Goal: Task Accomplishment & Management: Use online tool/utility

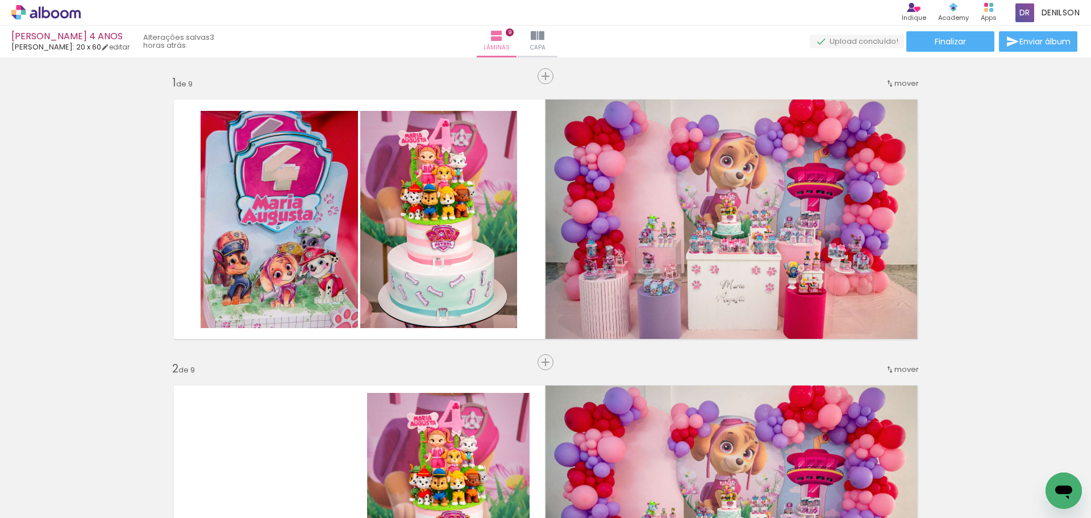
scroll to position [1538, 0]
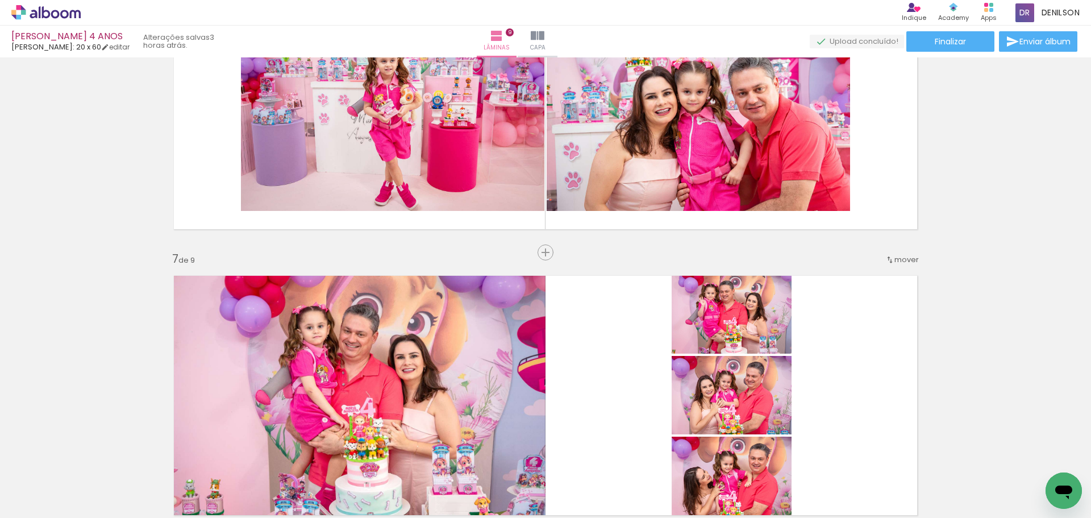
drag, startPoint x: 0, startPoint y: 0, endPoint x: 864, endPoint y: 260, distance: 901.9
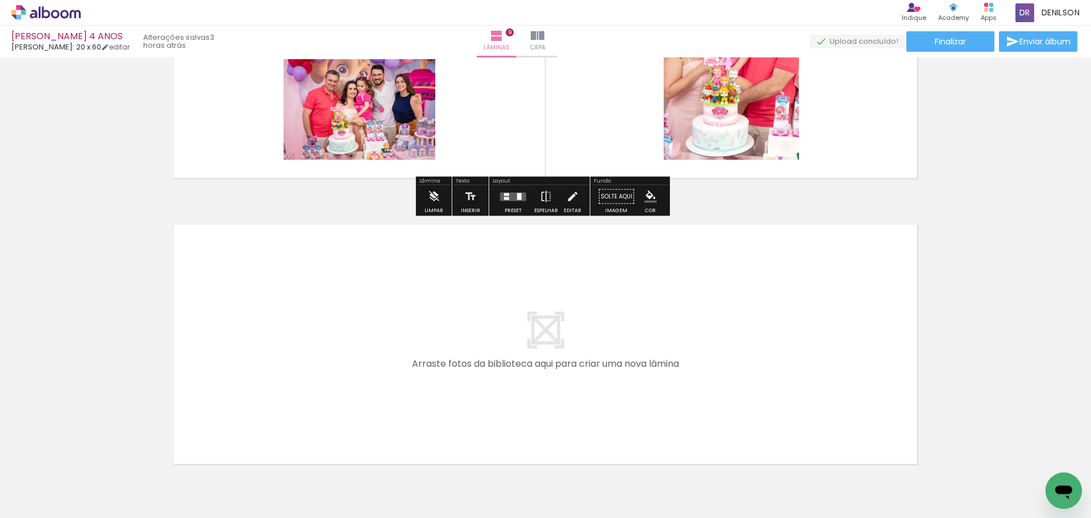
scroll to position [2447, 0]
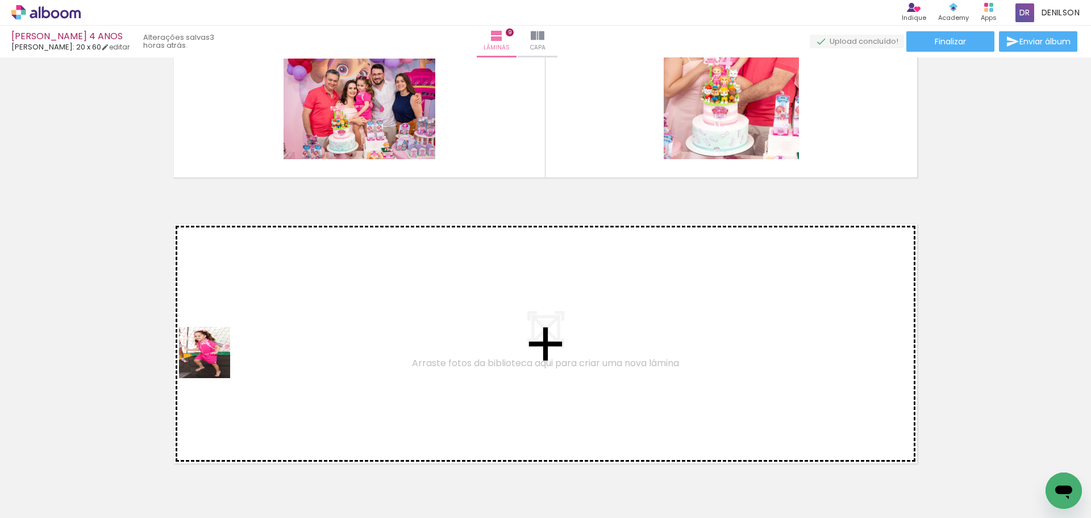
drag, startPoint x: 112, startPoint y: 485, endPoint x: 214, endPoint y: 360, distance: 160.7
click at [214, 360] on quentale-workspace at bounding box center [545, 259] width 1091 height 518
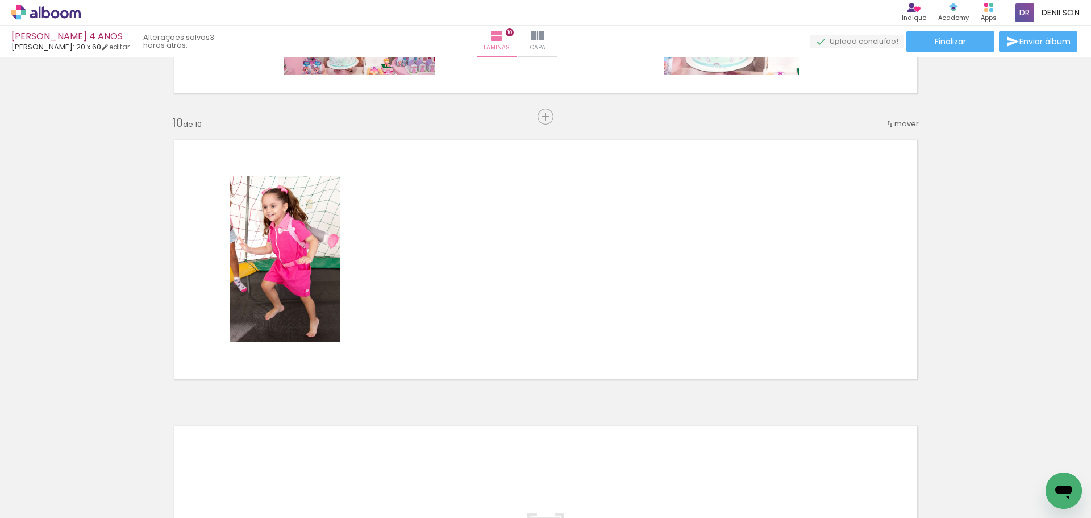
scroll to position [2539, 0]
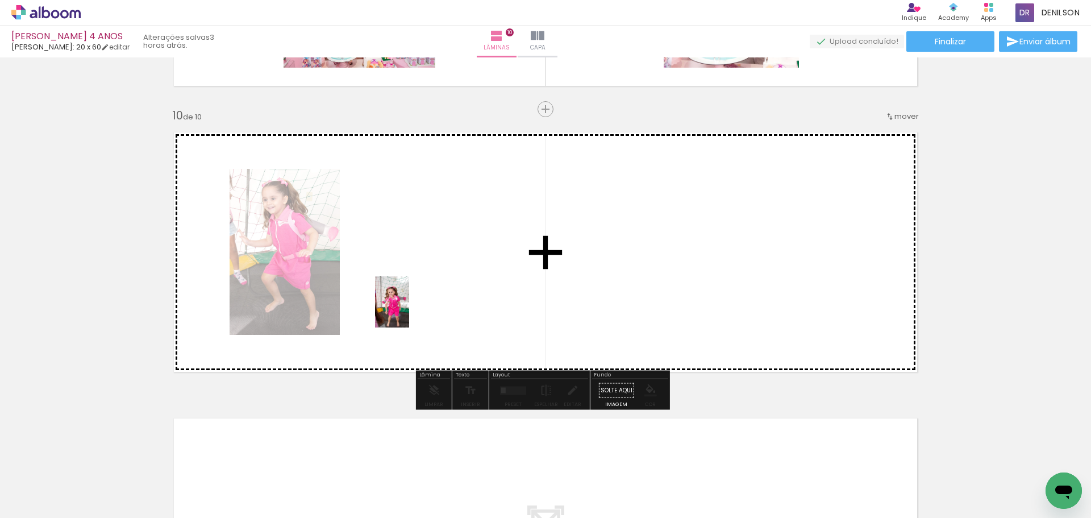
drag, startPoint x: 131, startPoint y: 481, endPoint x: 409, endPoint y: 310, distance: 326.4
click at [409, 310] on quentale-workspace at bounding box center [545, 259] width 1091 height 518
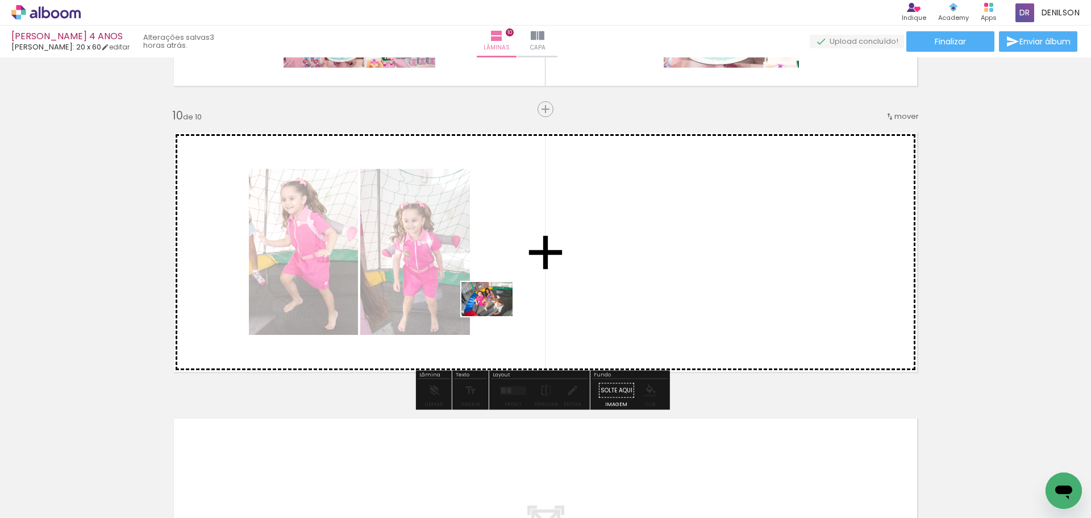
drag, startPoint x: 134, startPoint y: 482, endPoint x: 495, endPoint y: 316, distance: 397.6
click at [495, 316] on quentale-workspace at bounding box center [545, 259] width 1091 height 518
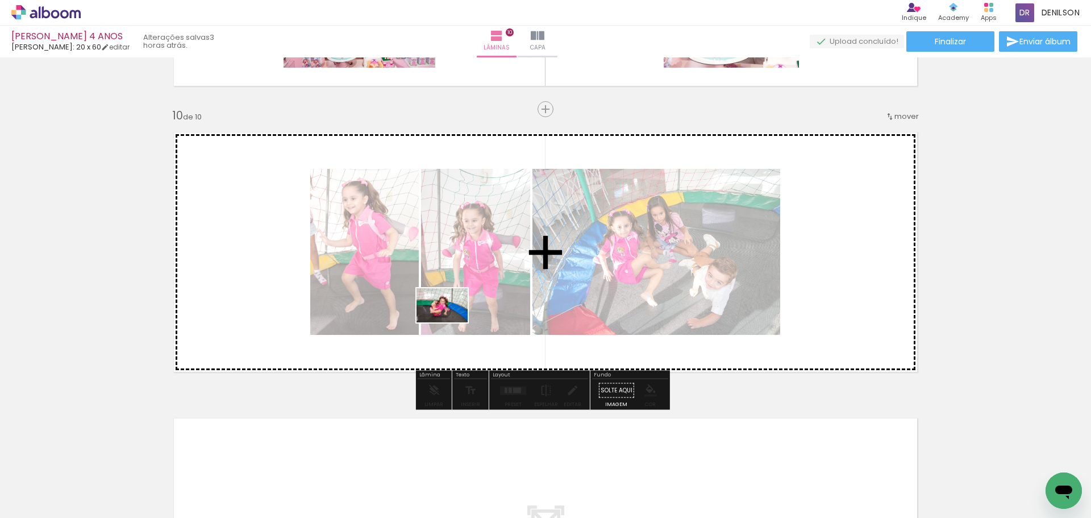
drag, startPoint x: 137, startPoint y: 479, endPoint x: 451, endPoint y: 322, distance: 350.4
click at [451, 322] on quentale-workspace at bounding box center [545, 259] width 1091 height 518
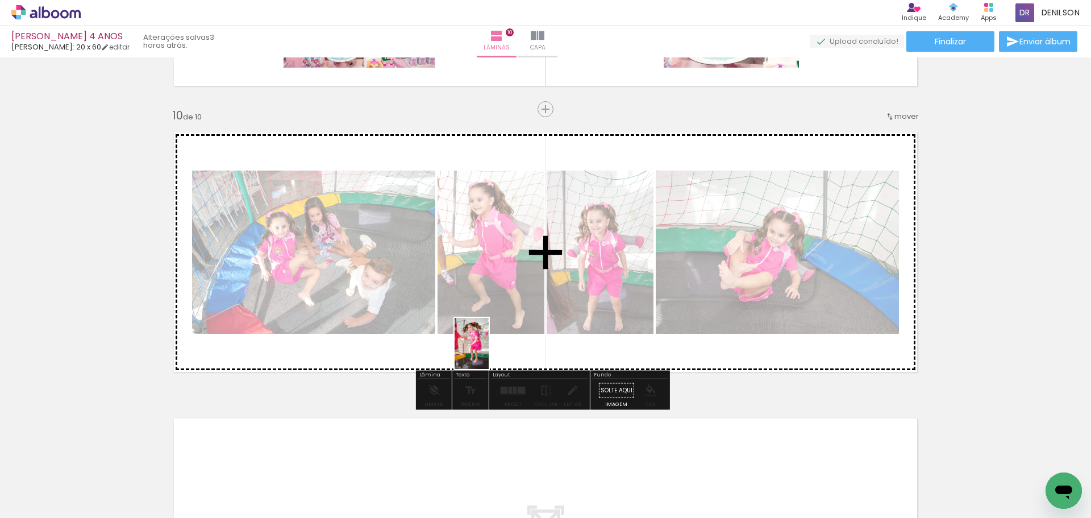
drag, startPoint x: 123, startPoint y: 486, endPoint x: 489, endPoint y: 352, distance: 389.7
click at [489, 352] on quentale-workspace at bounding box center [545, 259] width 1091 height 518
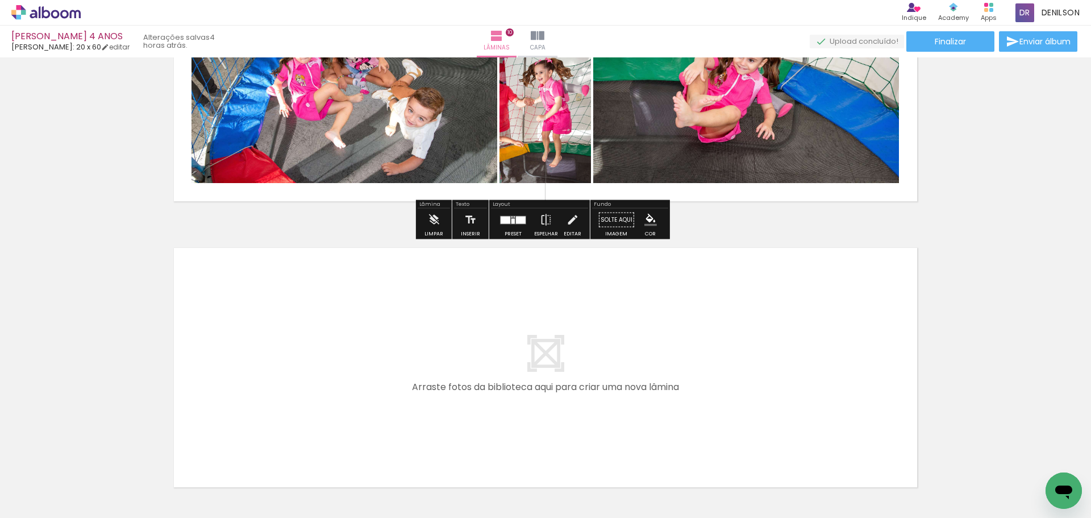
scroll to position [2766, 0]
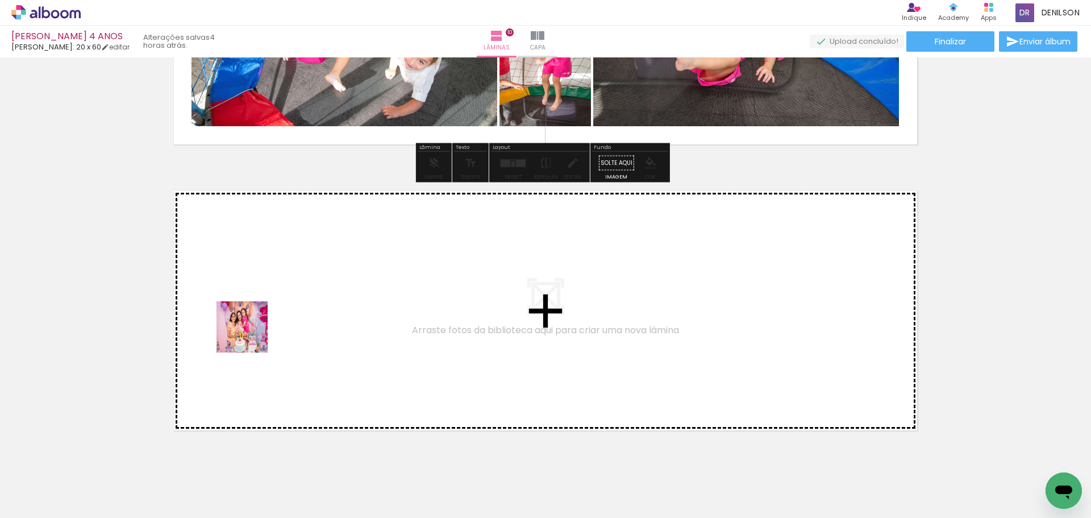
drag, startPoint x: 112, startPoint y: 481, endPoint x: 251, endPoint y: 335, distance: 200.9
click at [251, 335] on quentale-workspace at bounding box center [545, 259] width 1091 height 518
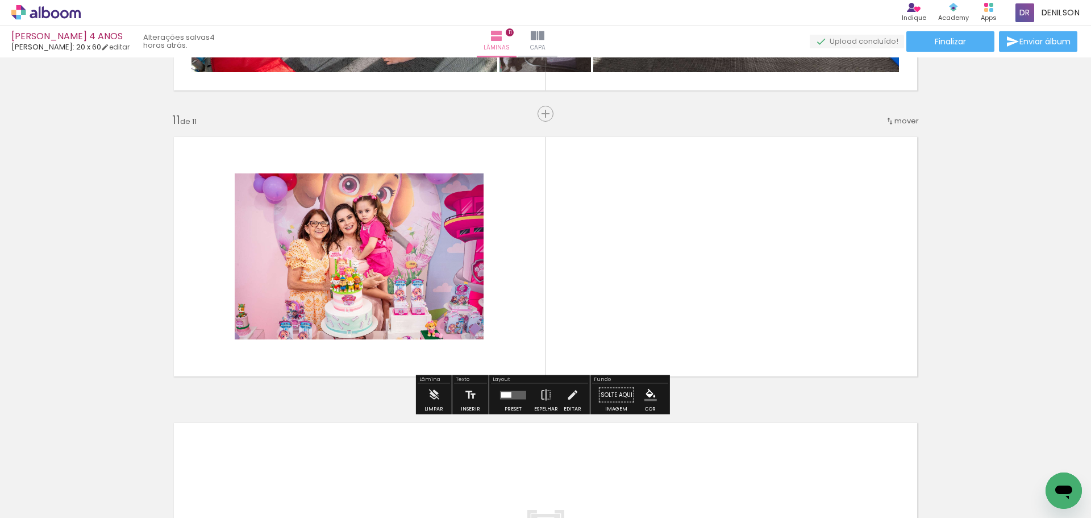
scroll to position [2825, 0]
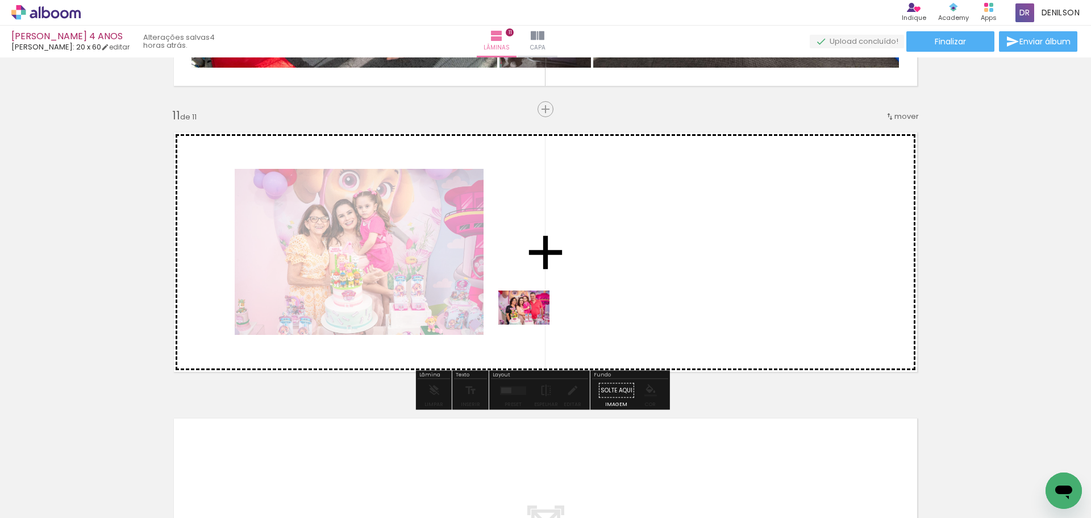
drag, startPoint x: 130, startPoint y: 487, endPoint x: 532, endPoint y: 324, distance: 434.8
click at [532, 324] on quentale-workspace at bounding box center [545, 259] width 1091 height 518
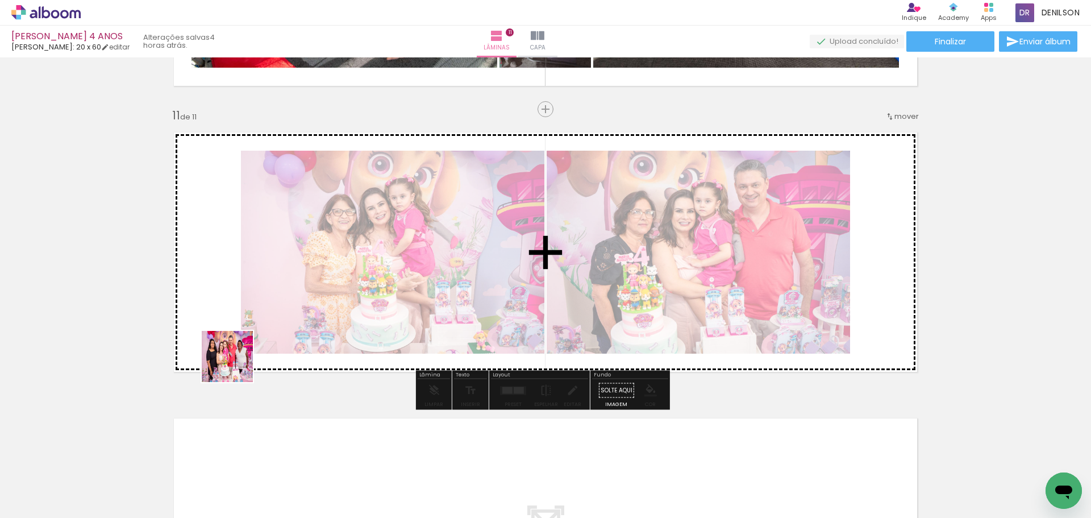
drag, startPoint x: 130, startPoint y: 477, endPoint x: 239, endPoint y: 361, distance: 159.2
click at [239, 361] on quentale-workspace at bounding box center [545, 259] width 1091 height 518
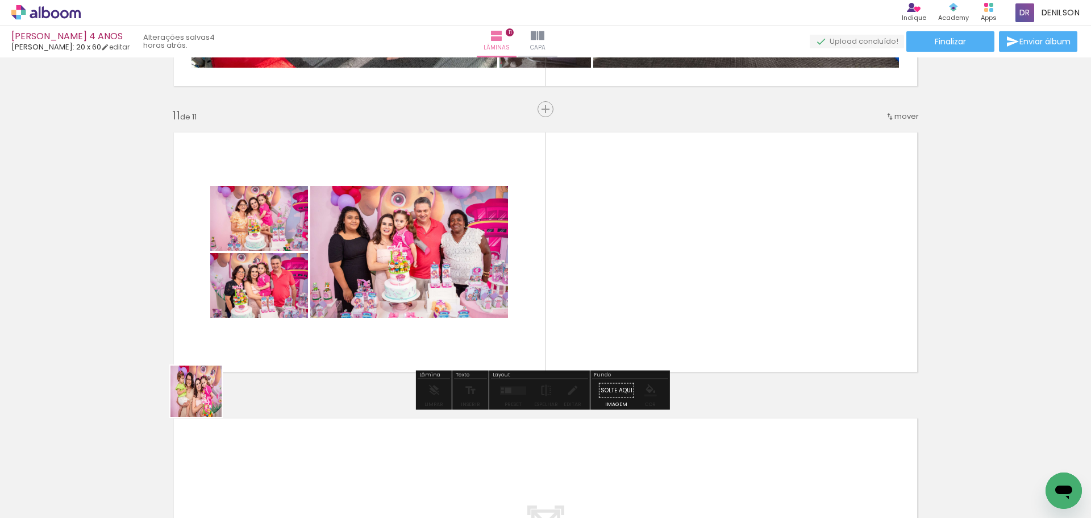
drag, startPoint x: 107, startPoint y: 480, endPoint x: 280, endPoint y: 342, distance: 221.5
click at [280, 342] on quentale-workspace at bounding box center [545, 259] width 1091 height 518
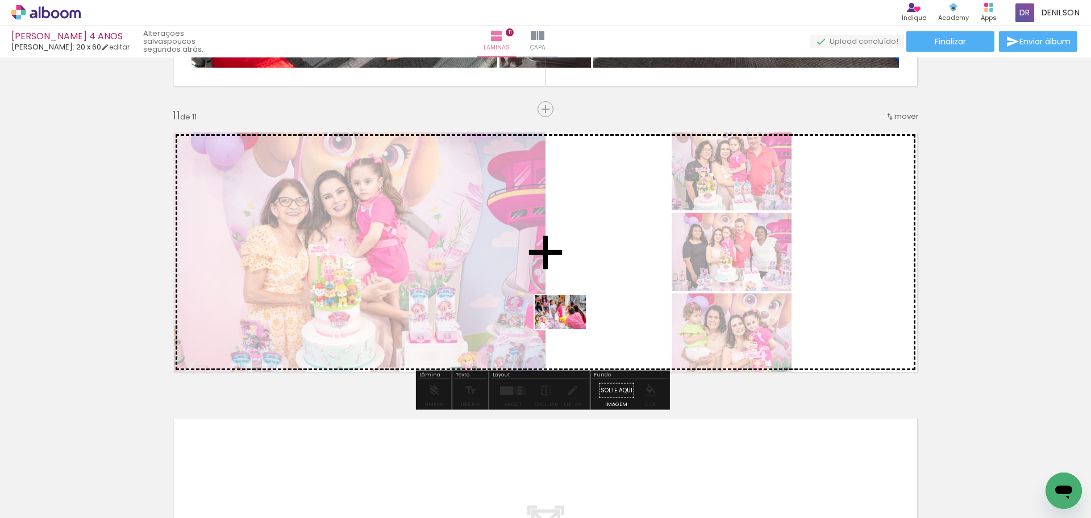
drag, startPoint x: 106, startPoint y: 482, endPoint x: 569, endPoint y: 329, distance: 487.8
click at [569, 329] on quentale-workspace at bounding box center [545, 259] width 1091 height 518
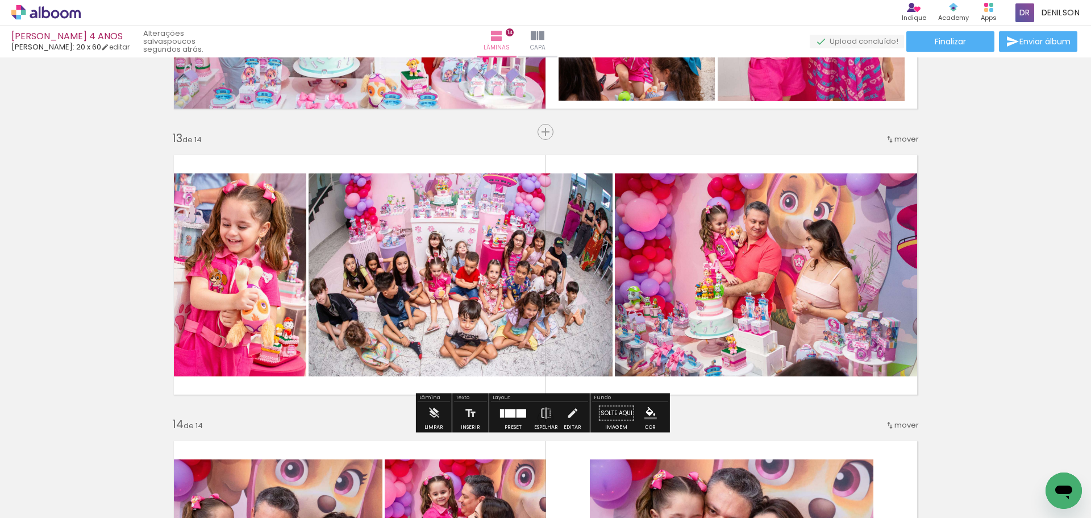
scroll to position [6800, 0]
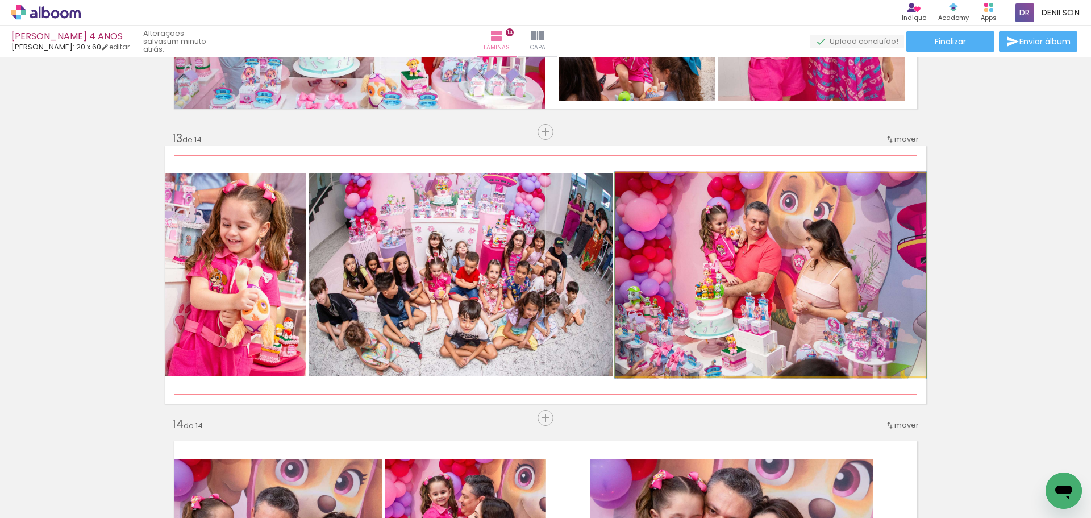
click at [757, 269] on quentale-photo at bounding box center [770, 274] width 311 height 203
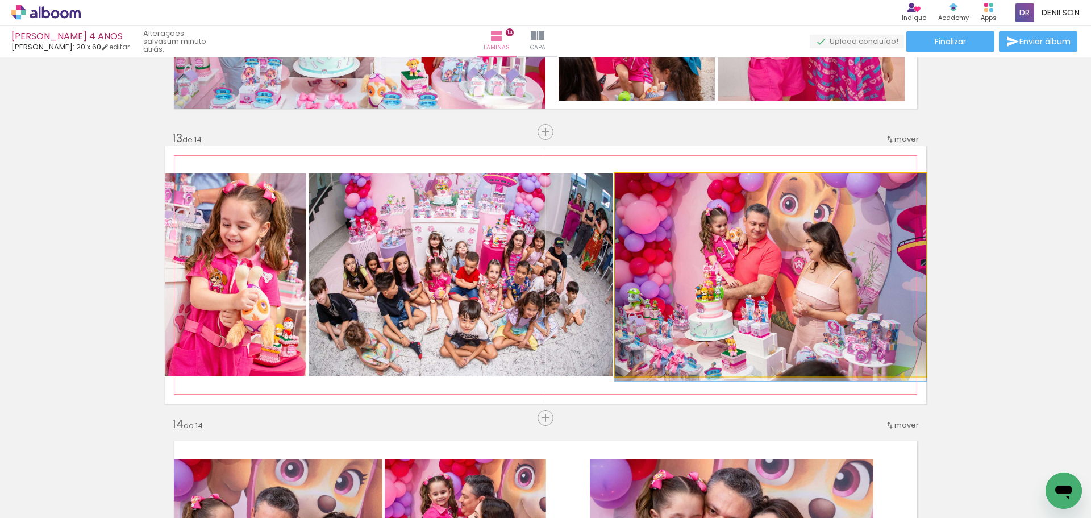
drag, startPoint x: 760, startPoint y: 264, endPoint x: 775, endPoint y: 269, distance: 16.4
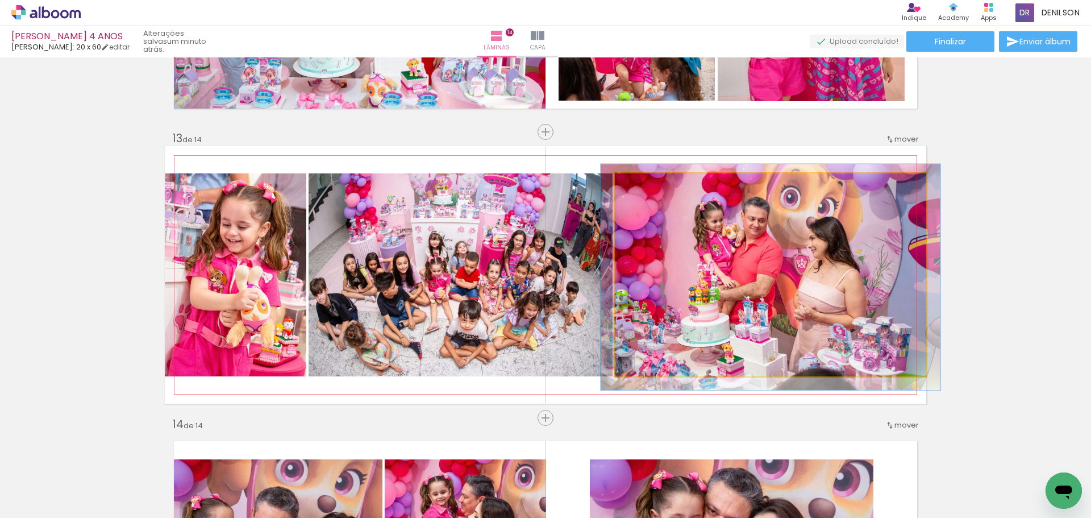
type paper-slider "109"
click at [641, 188] on div at bounding box center [645, 185] width 10 height 10
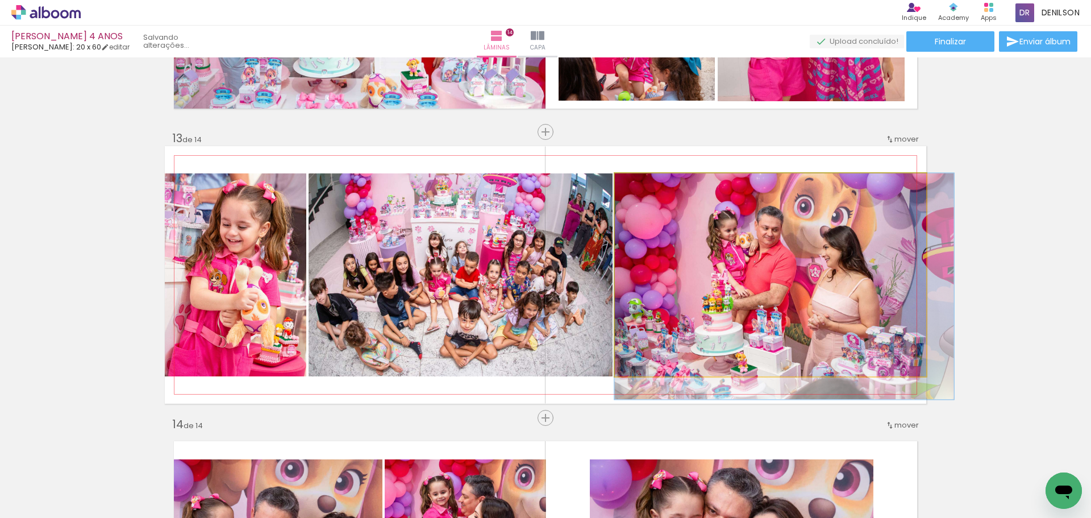
drag, startPoint x: 765, startPoint y: 254, endPoint x: 793, endPoint y: 264, distance: 29.5
click at [793, 264] on quentale-photo at bounding box center [770, 274] width 311 height 203
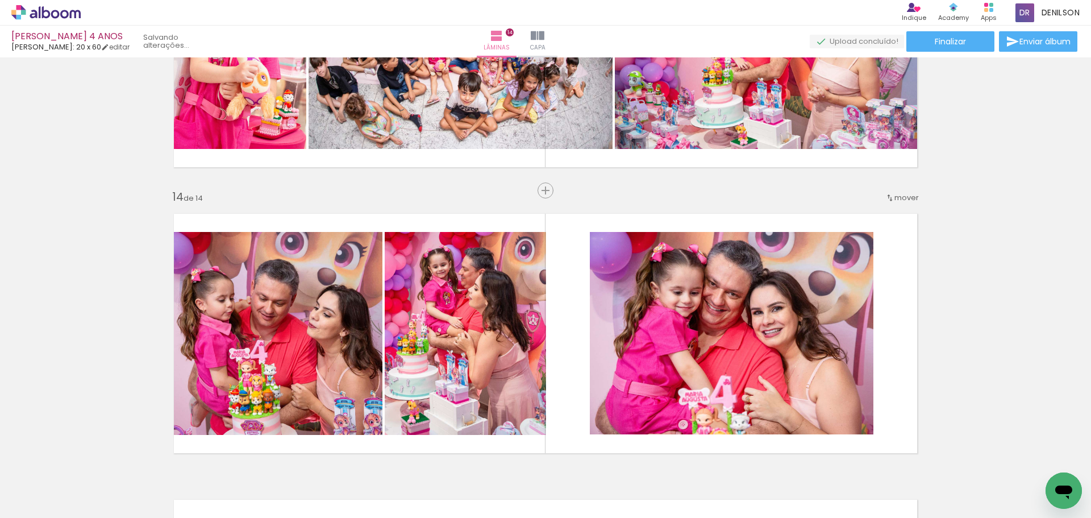
scroll to position [3658, 0]
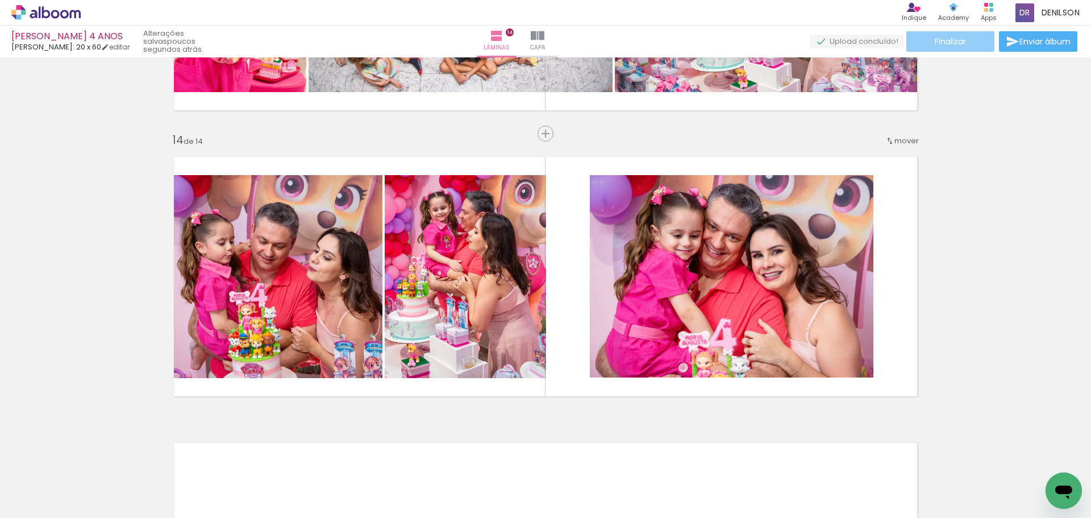
click at [963, 47] on paper-button "Finalizar" at bounding box center [950, 41] width 88 height 20
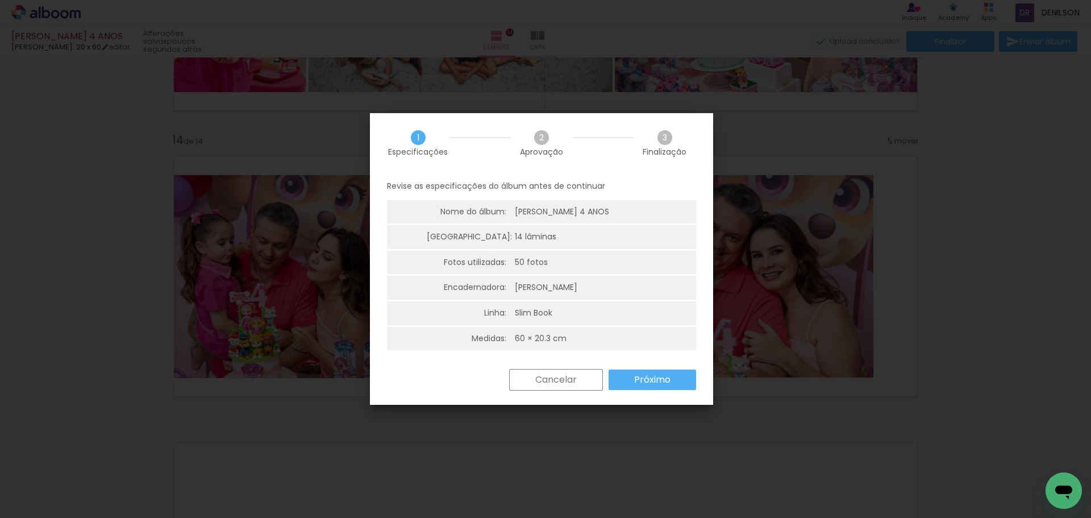
click at [0, 0] on slot "Próximo" at bounding box center [0, 0] width 0 height 0
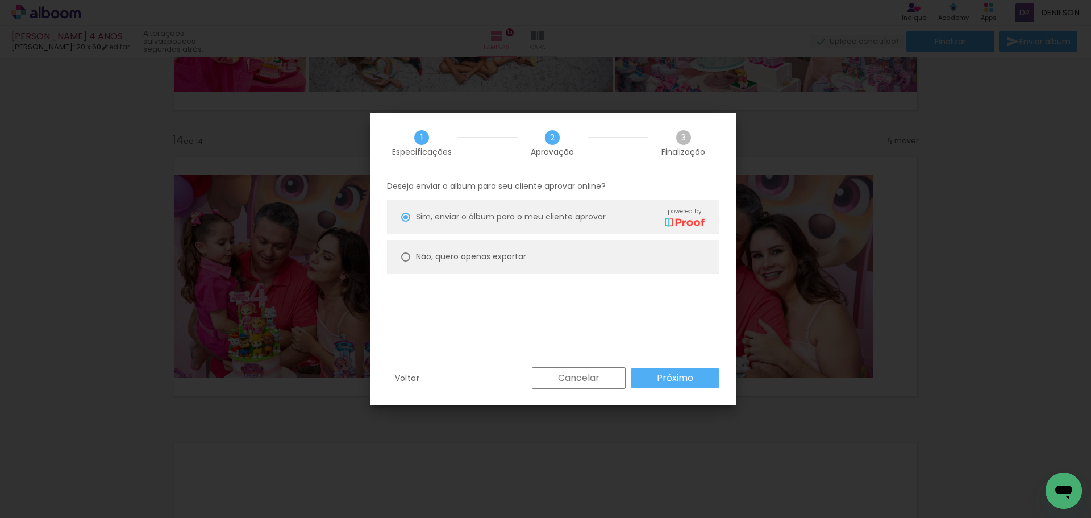
click at [0, 0] on slot "Não, quero apenas exportar" at bounding box center [0, 0] width 0 height 0
type paper-radio-button "on"
click at [0, 0] on slot "Próximo" at bounding box center [0, 0] width 0 height 0
type input "Alta, 300 DPI"
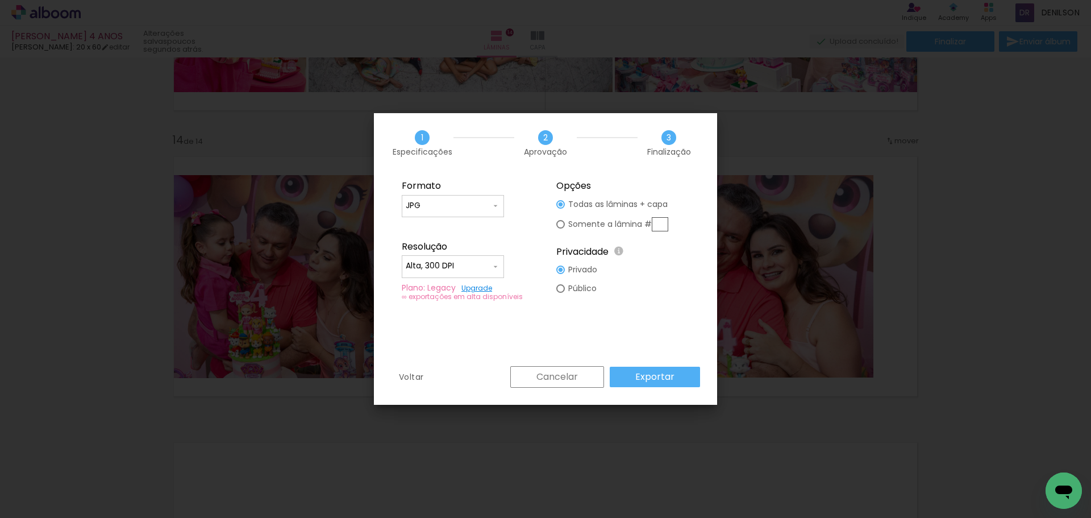
click at [659, 220] on input "text" at bounding box center [660, 224] width 16 height 14
type paper-radio-button "on"
type input "14"
click at [0, 0] on slot "Exportar" at bounding box center [0, 0] width 0 height 0
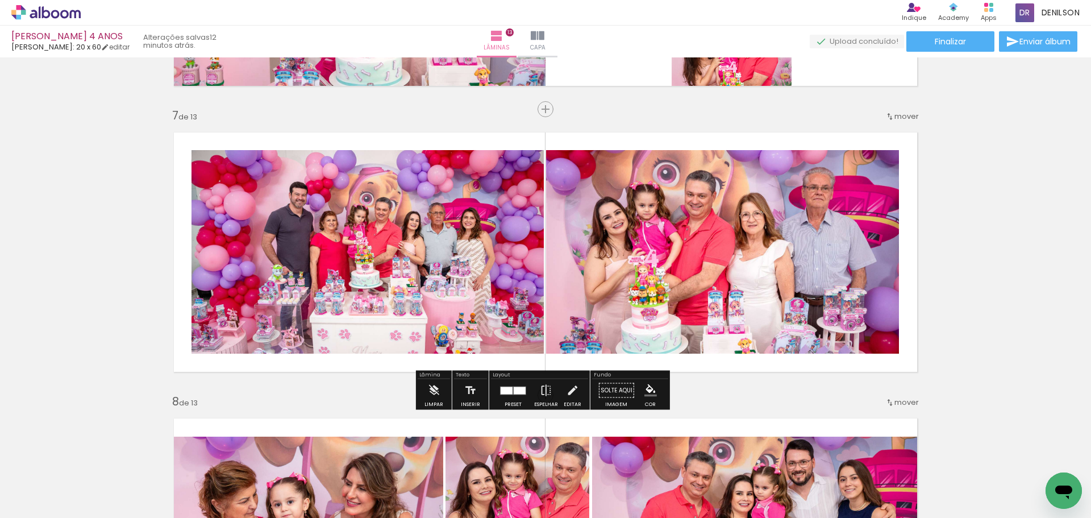
scroll to position [5696, 0]
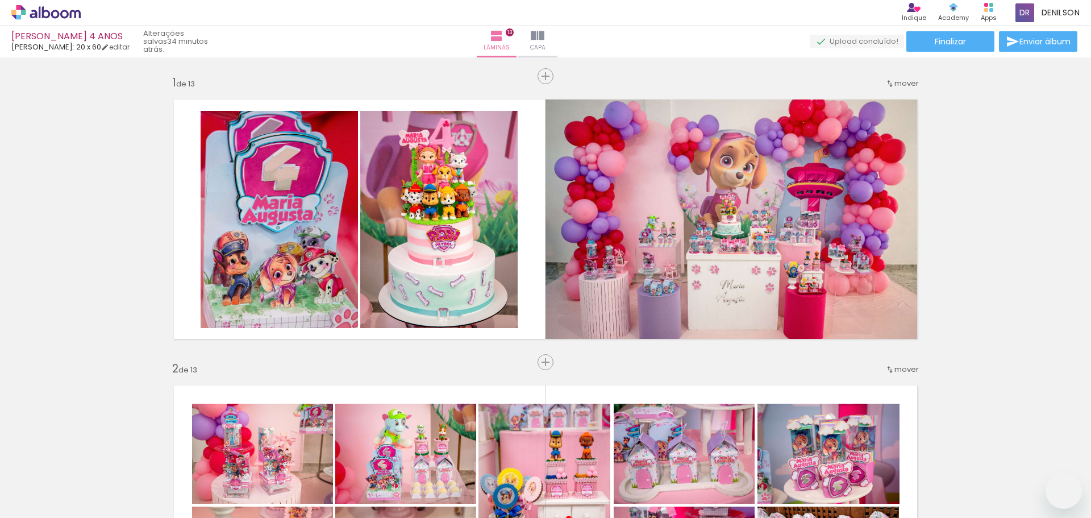
click at [0, 0] on slot at bounding box center [0, 0] width 0 height 0
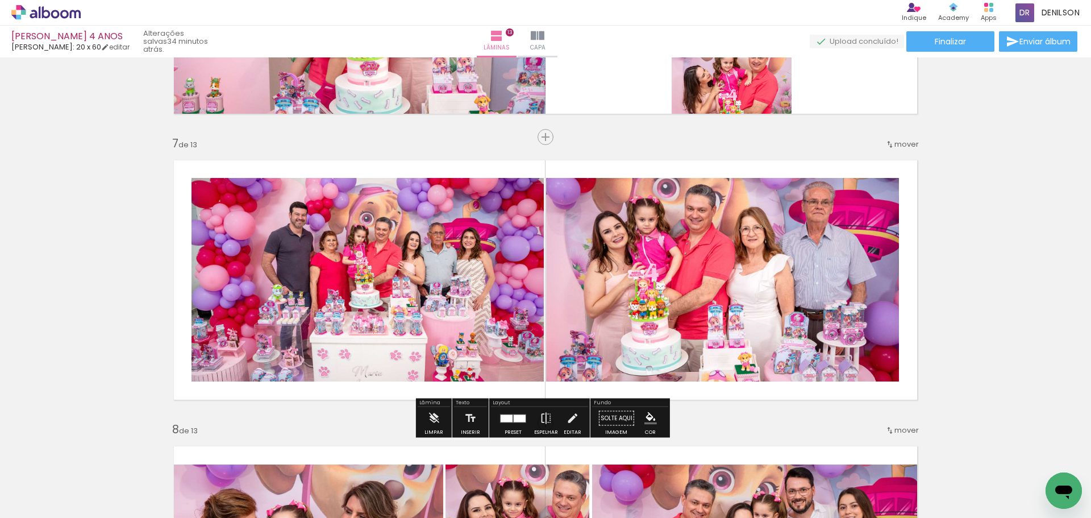
scroll to position [1682, 0]
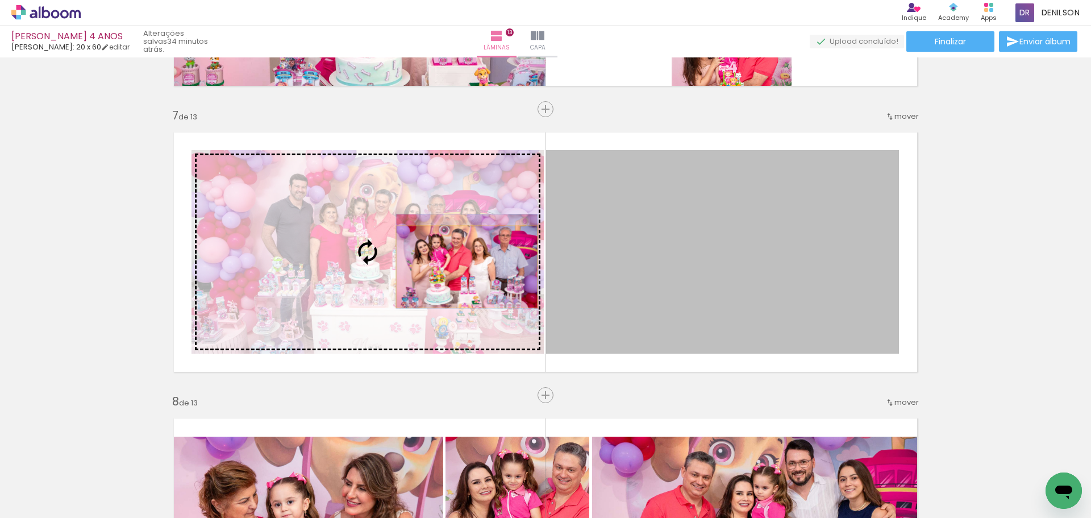
drag, startPoint x: 645, startPoint y: 266, endPoint x: 462, endPoint y: 266, distance: 182.4
click at [0, 0] on slot at bounding box center [0, 0] width 0 height 0
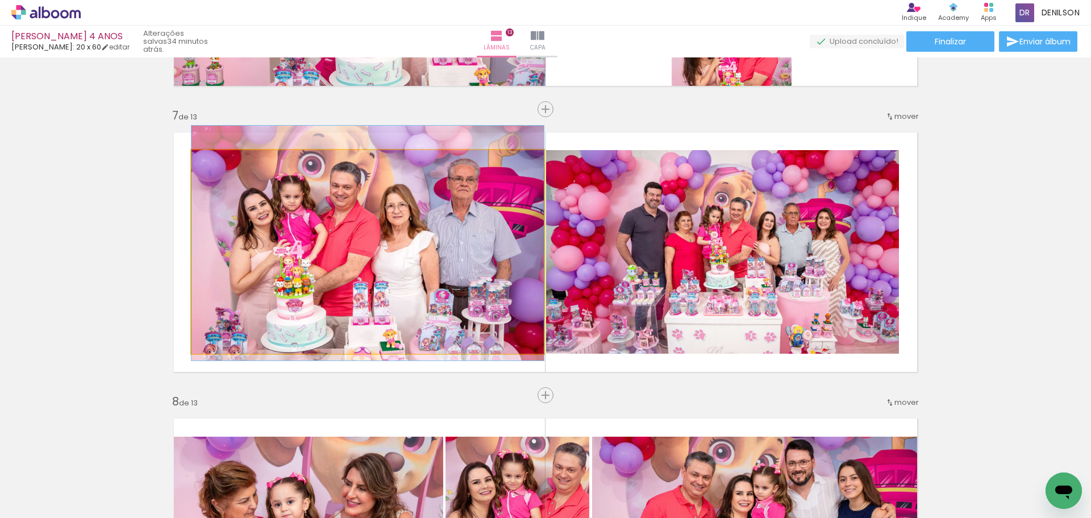
drag, startPoint x: 407, startPoint y: 250, endPoint x: 407, endPoint y: 241, distance: 8.5
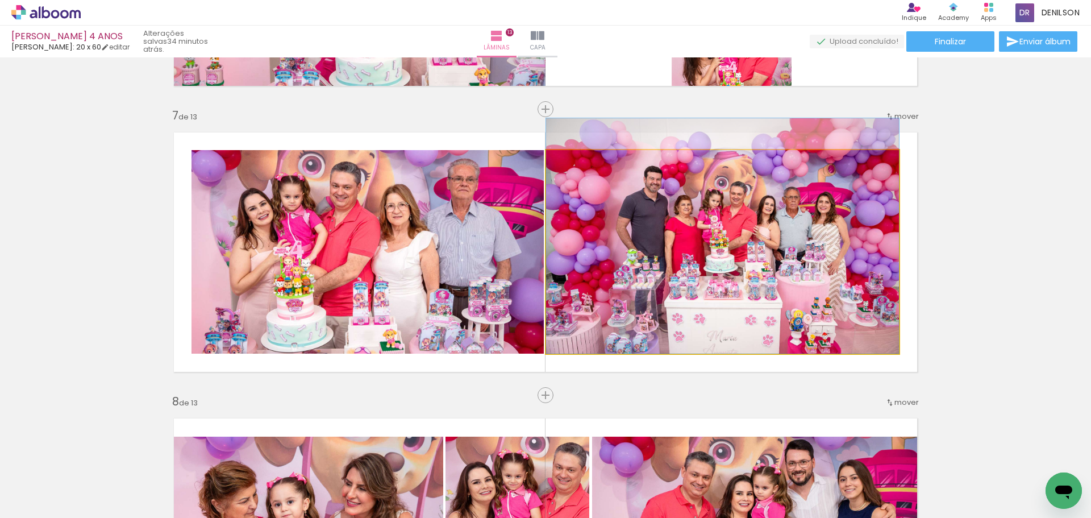
drag, startPoint x: 854, startPoint y: 269, endPoint x: 852, endPoint y: 249, distance: 20.0
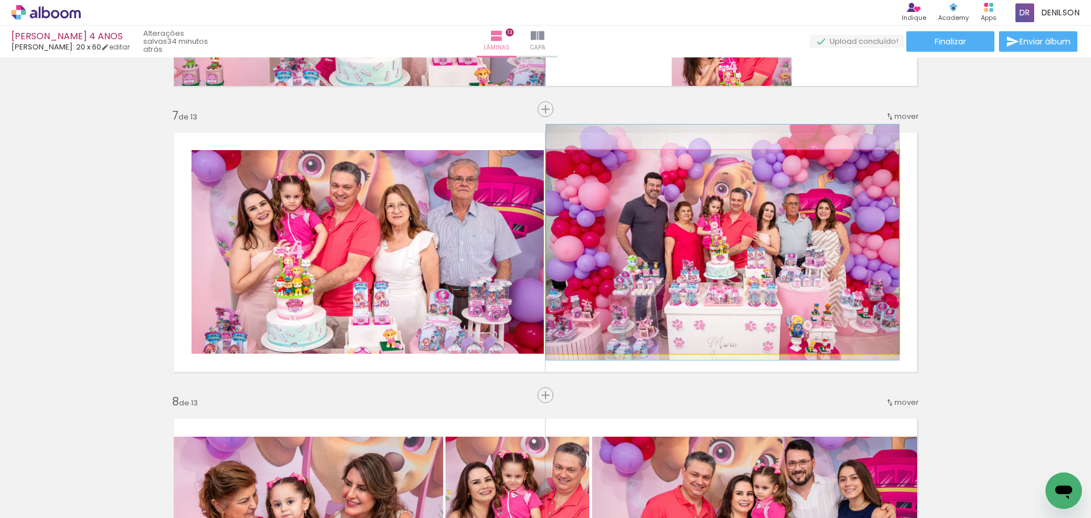
drag, startPoint x: 803, startPoint y: 249, endPoint x: 805, endPoint y: 256, distance: 6.6
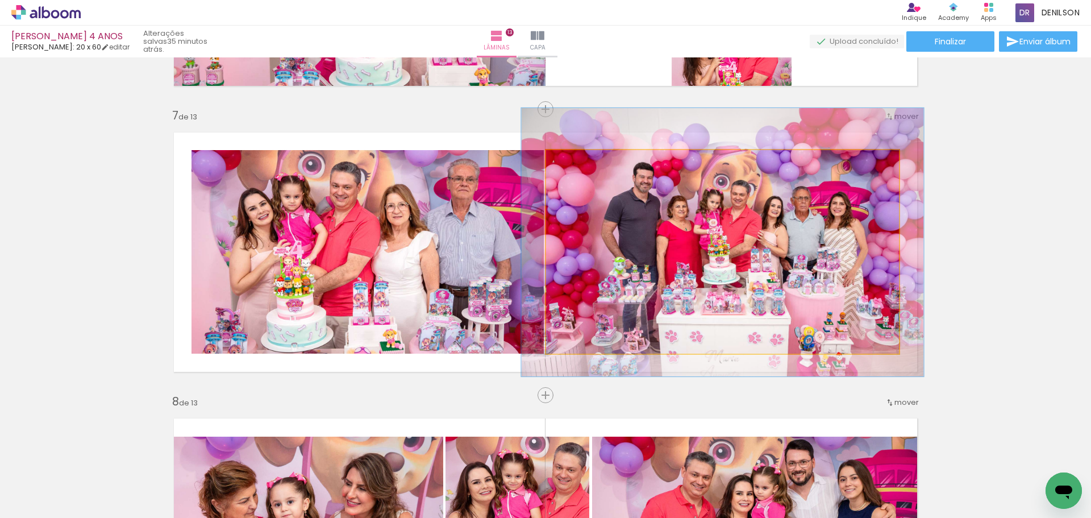
click at [573, 163] on div at bounding box center [578, 162] width 10 height 10
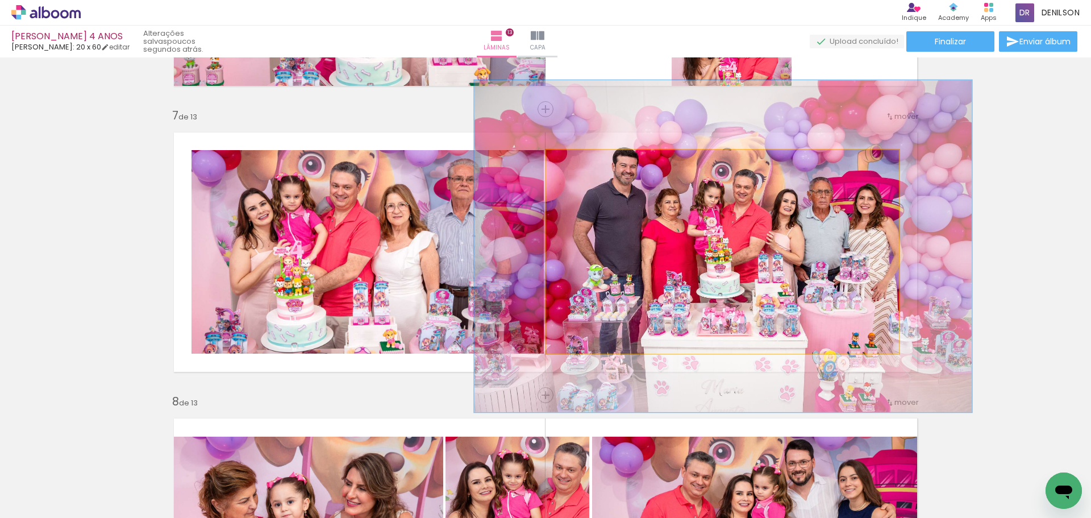
drag, startPoint x: 574, startPoint y: 166, endPoint x: 604, endPoint y: 194, distance: 40.6
type paper-slider "142"
click at [586, 166] on div at bounding box center [591, 162] width 18 height 18
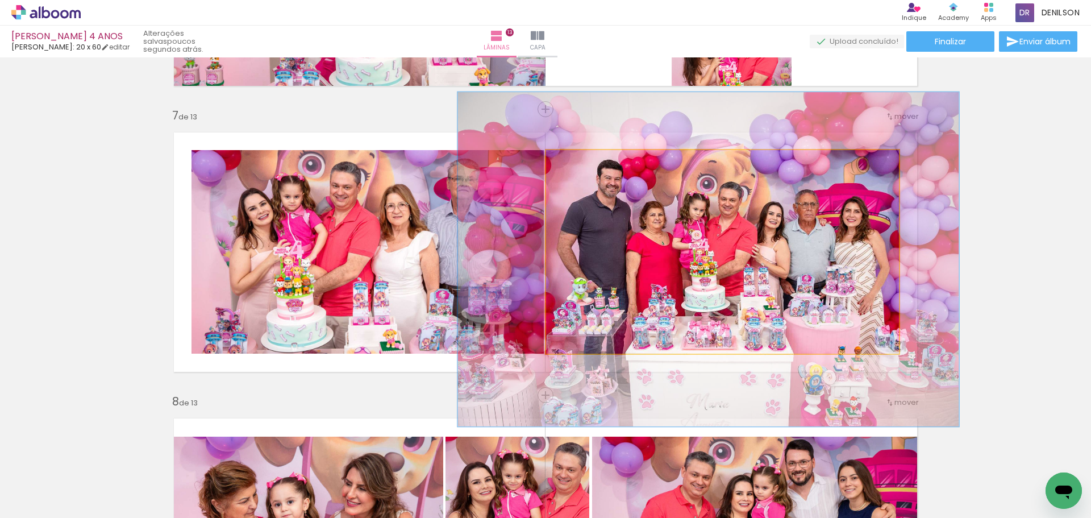
drag, startPoint x: 754, startPoint y: 227, endPoint x: 741, endPoint y: 240, distance: 18.5
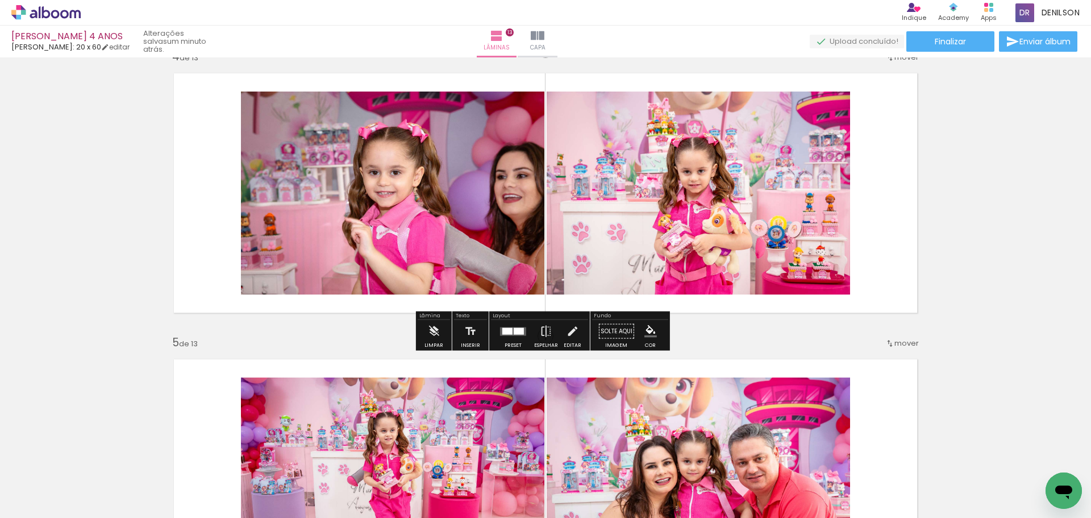
scroll to position [909, 0]
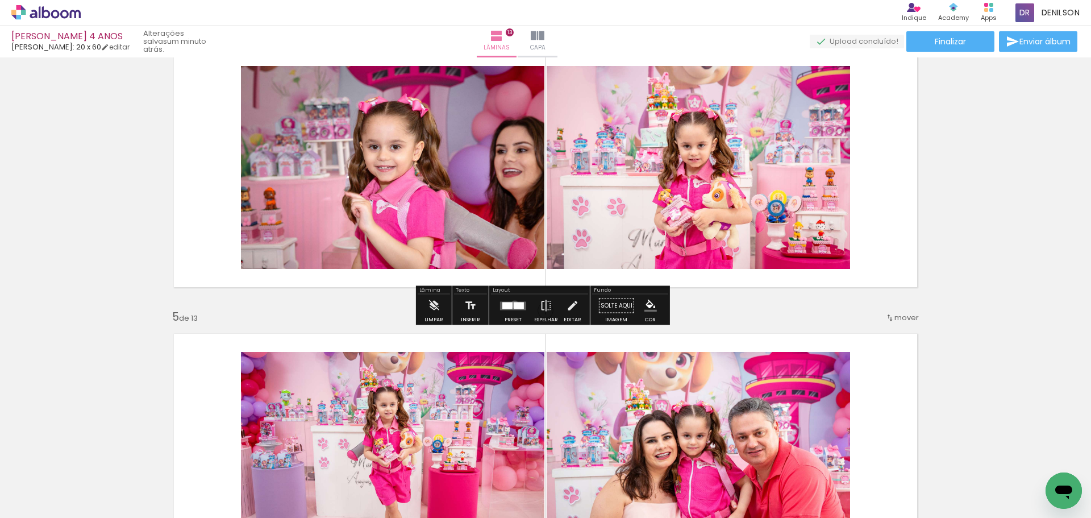
click at [514, 304] on div at bounding box center [519, 305] width 10 height 7
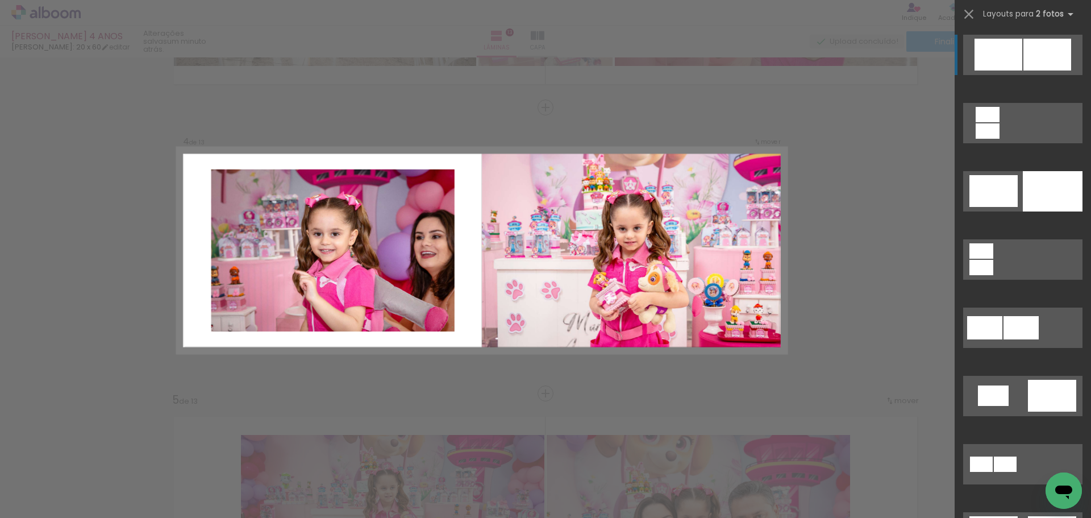
scroll to position [824, 0]
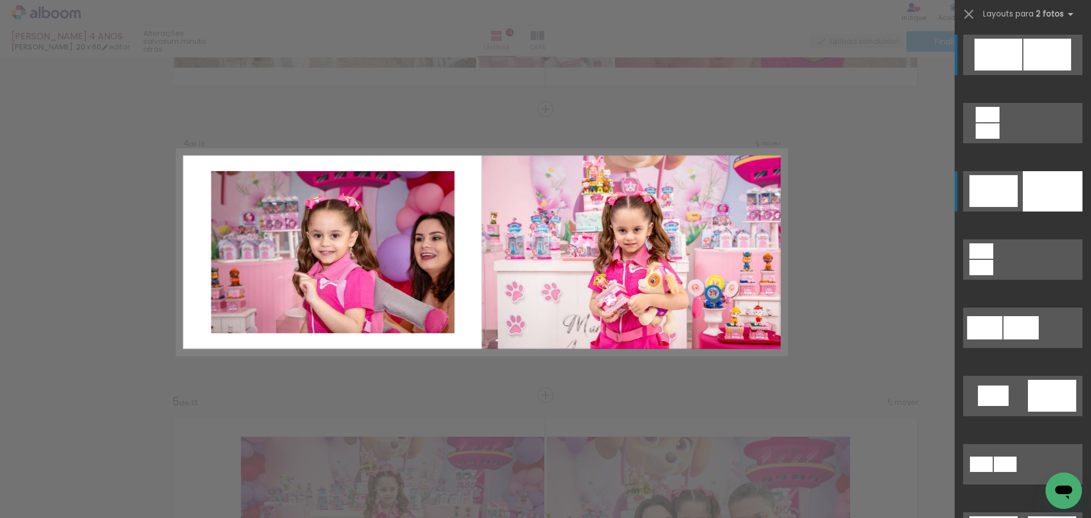
click at [1054, 185] on div at bounding box center [1053, 191] width 60 height 40
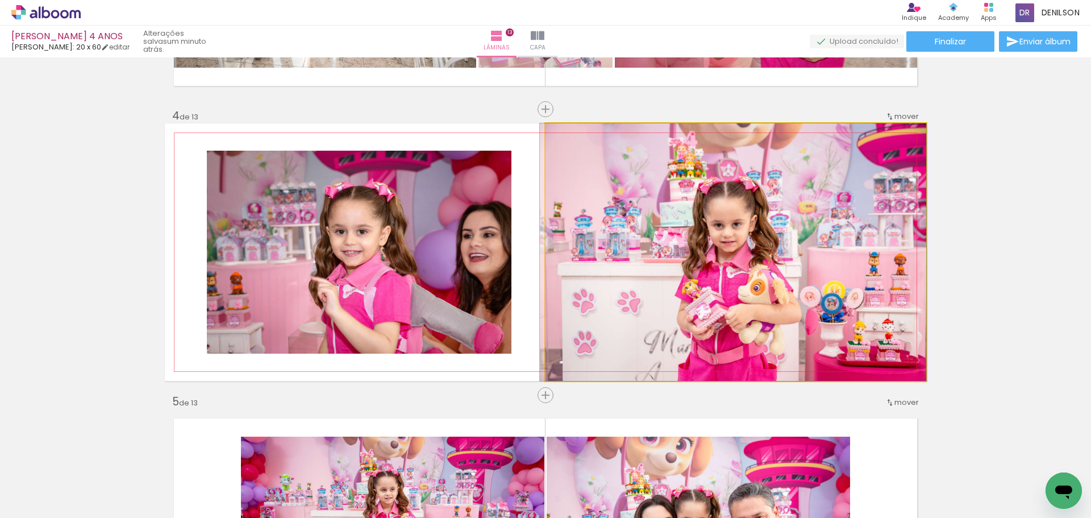
drag, startPoint x: 789, startPoint y: 257, endPoint x: 777, endPoint y: 252, distance: 13.0
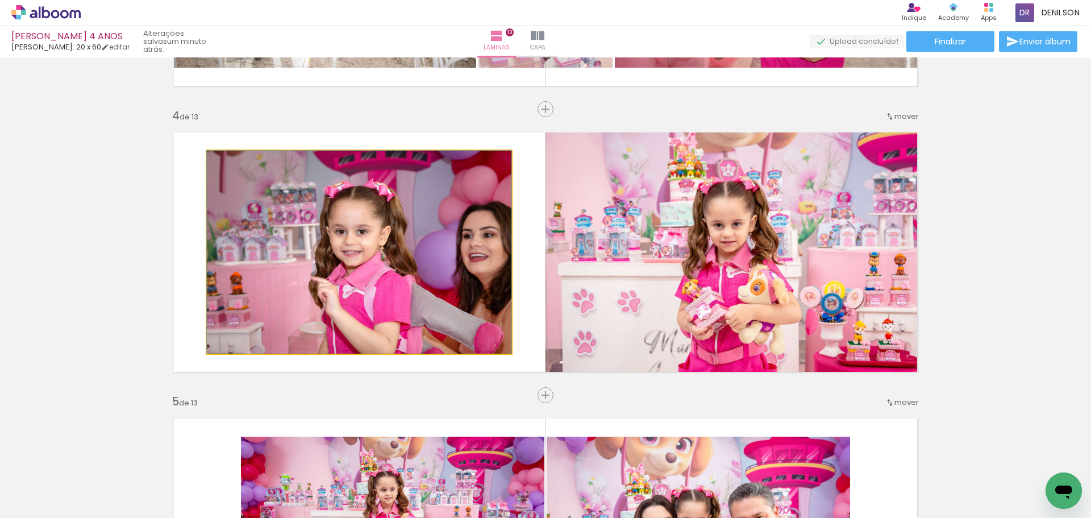
click at [401, 260] on quentale-photo at bounding box center [359, 252] width 305 height 203
click at [390, 251] on quentale-photo at bounding box center [359, 252] width 305 height 203
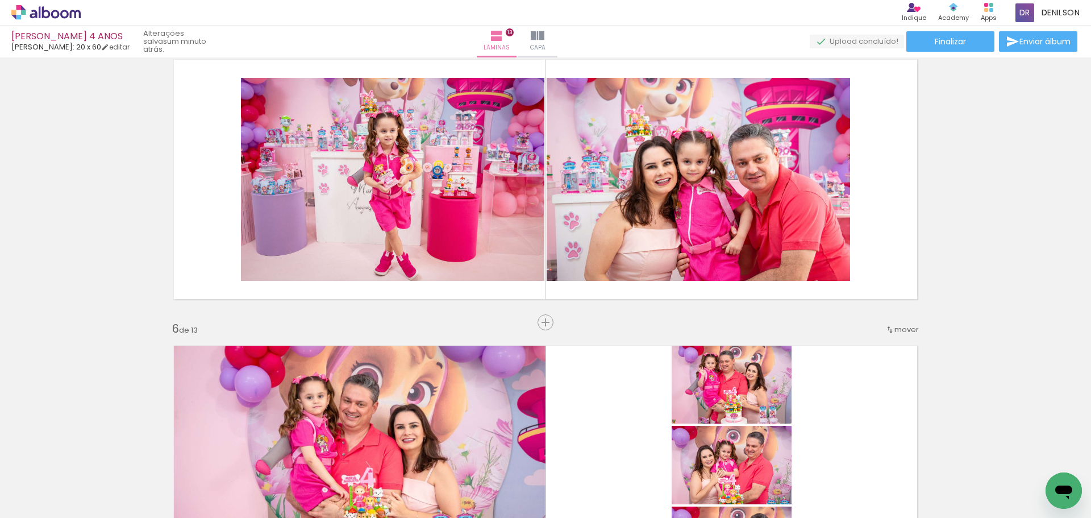
scroll to position [1108, 0]
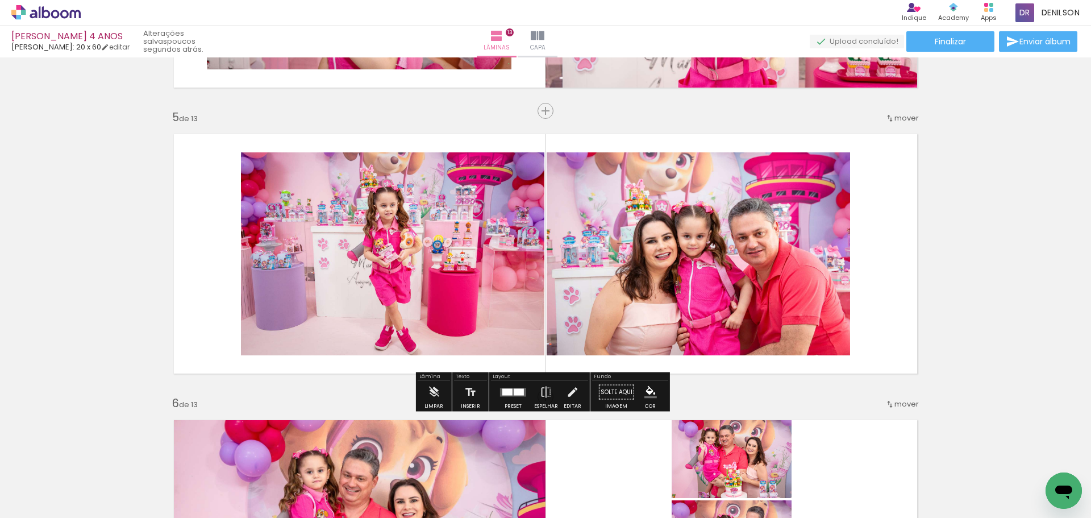
click at [516, 390] on div at bounding box center [519, 391] width 10 height 7
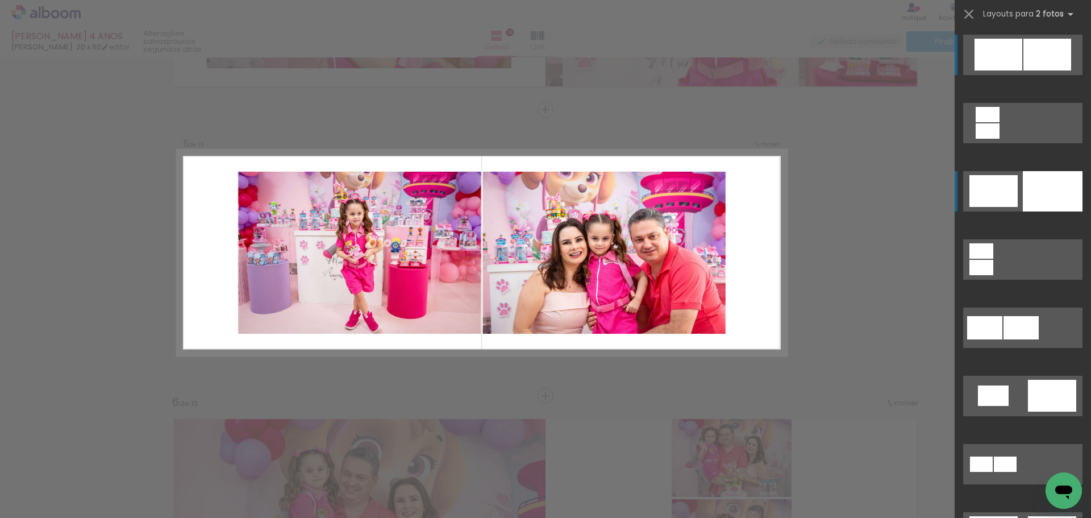
scroll to position [1110, 0]
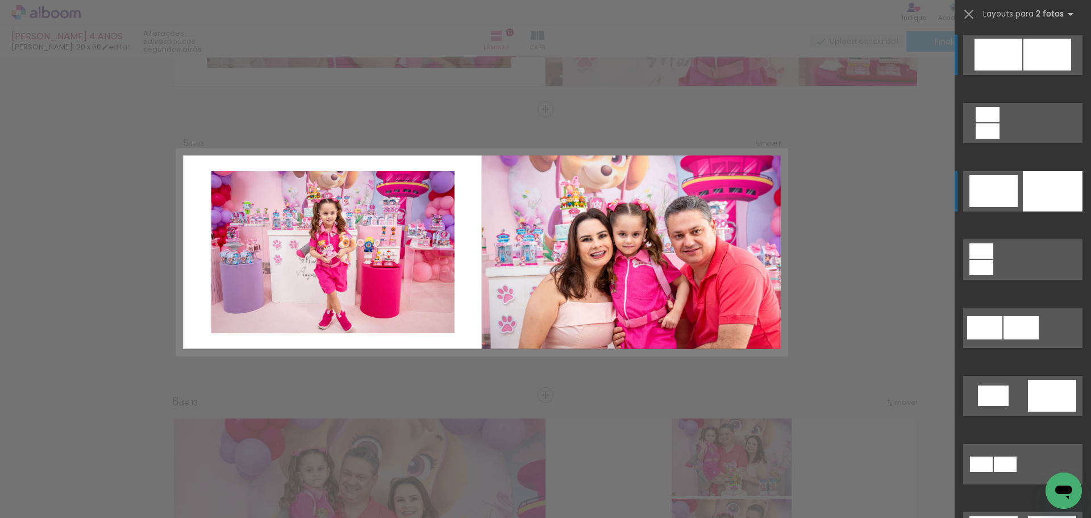
click at [1024, 191] on div at bounding box center [1053, 191] width 60 height 40
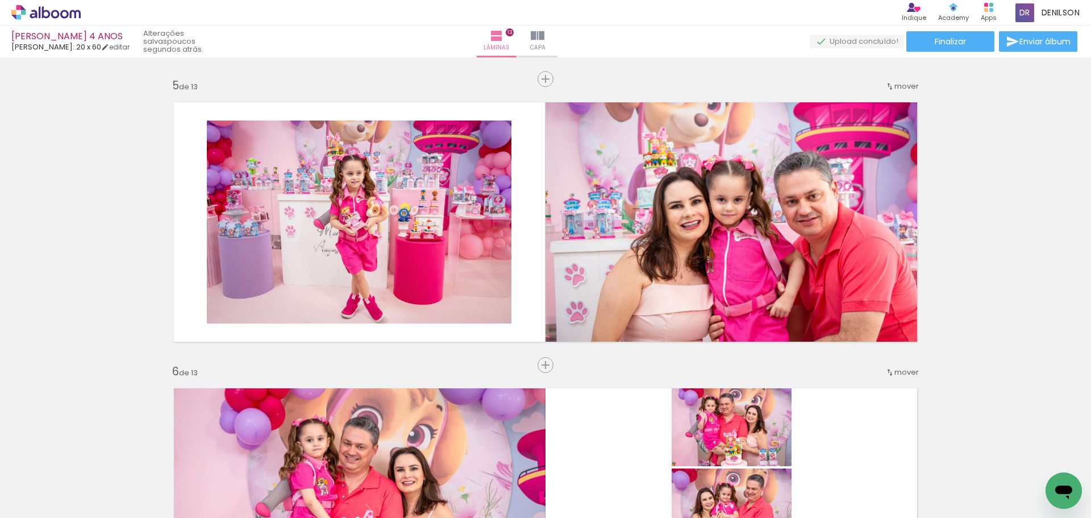
scroll to position [1167, 0]
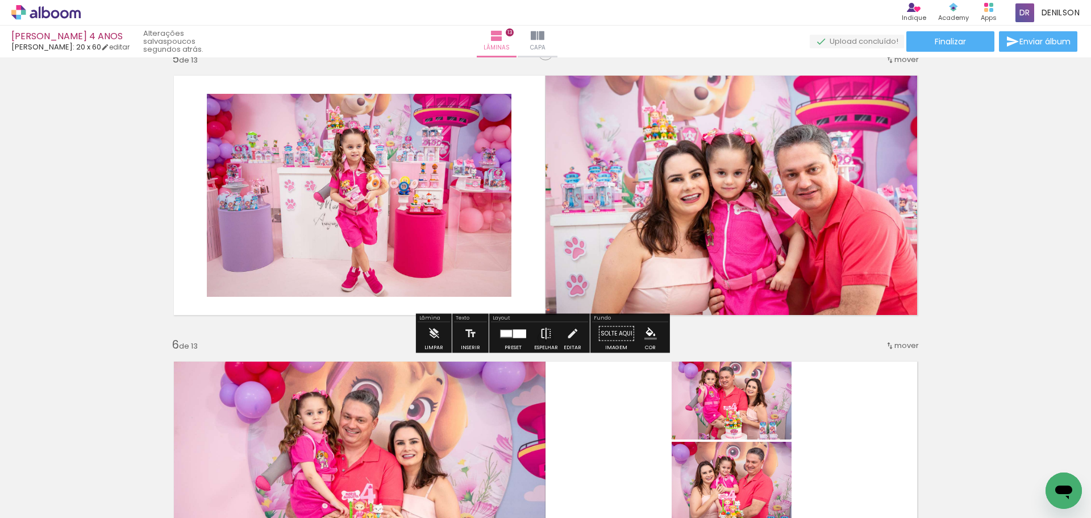
click at [541, 328] on iron-icon at bounding box center [546, 333] width 12 height 23
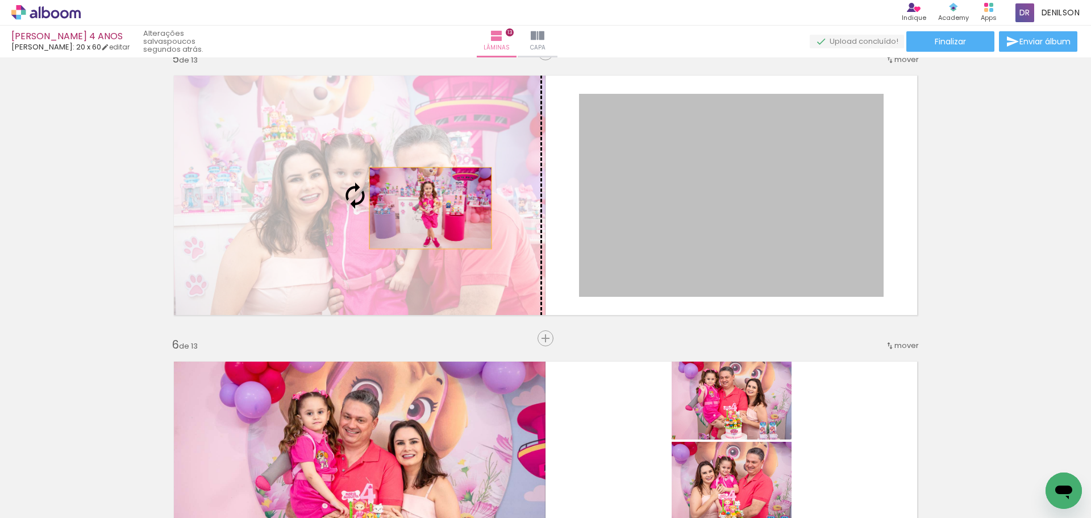
drag, startPoint x: 698, startPoint y: 210, endPoint x: 392, endPoint y: 203, distance: 306.3
click at [0, 0] on slot at bounding box center [0, 0] width 0 height 0
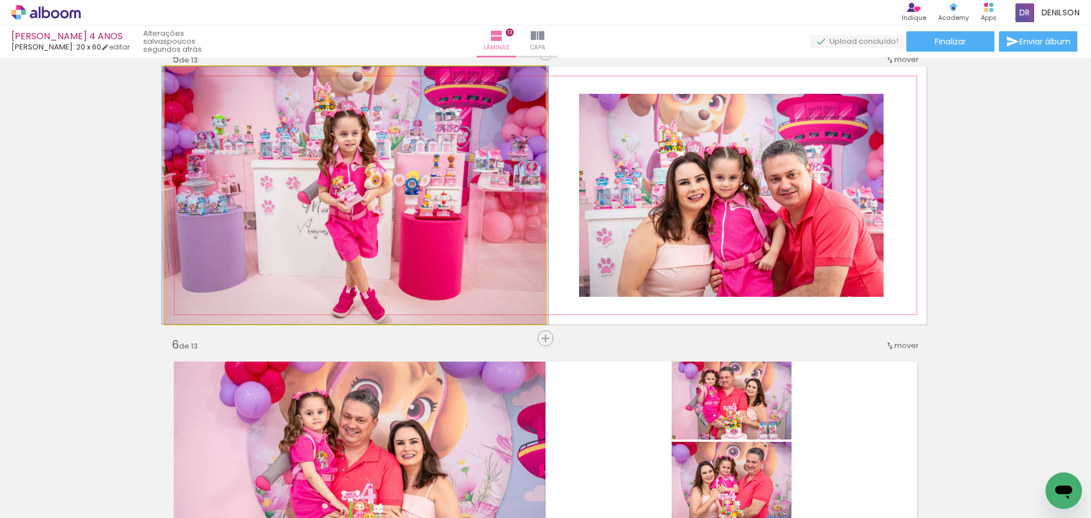
drag, startPoint x: 408, startPoint y: 207, endPoint x: 408, endPoint y: 193, distance: 14.2
click at [410, 211] on quentale-photo at bounding box center [355, 194] width 381 height 257
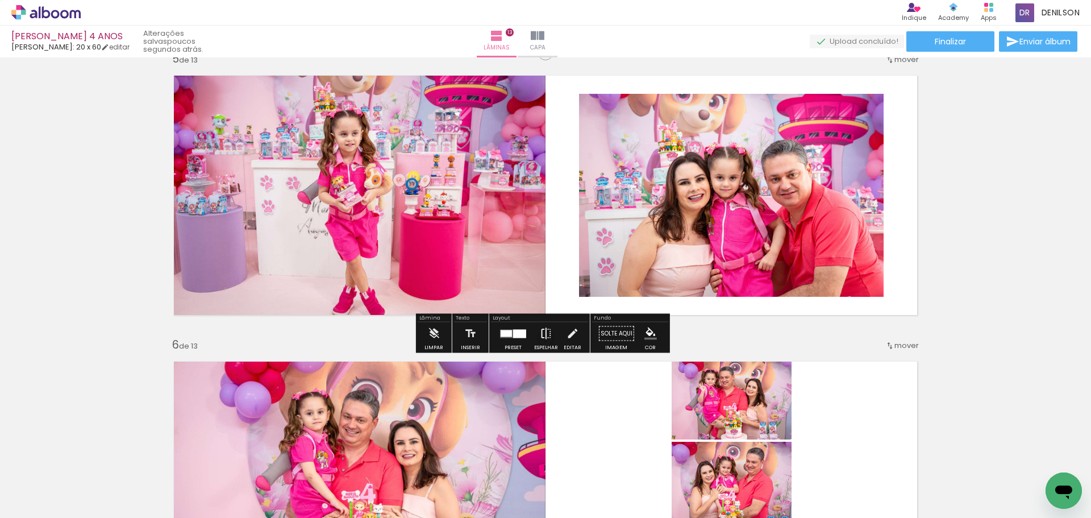
click at [545, 332] on iron-icon at bounding box center [546, 333] width 12 height 23
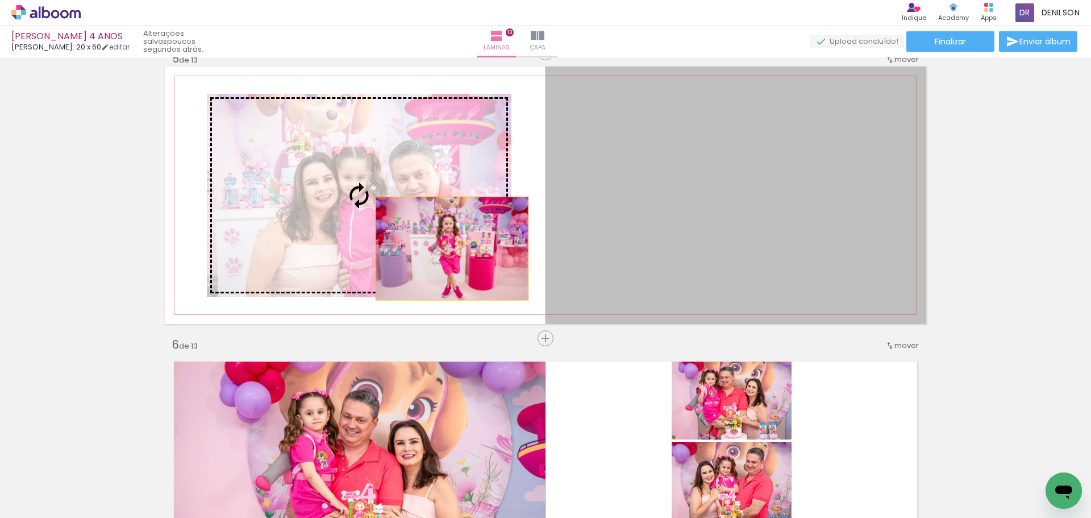
drag, startPoint x: 615, startPoint y: 258, endPoint x: 429, endPoint y: 244, distance: 186.9
click at [0, 0] on slot at bounding box center [0, 0] width 0 height 0
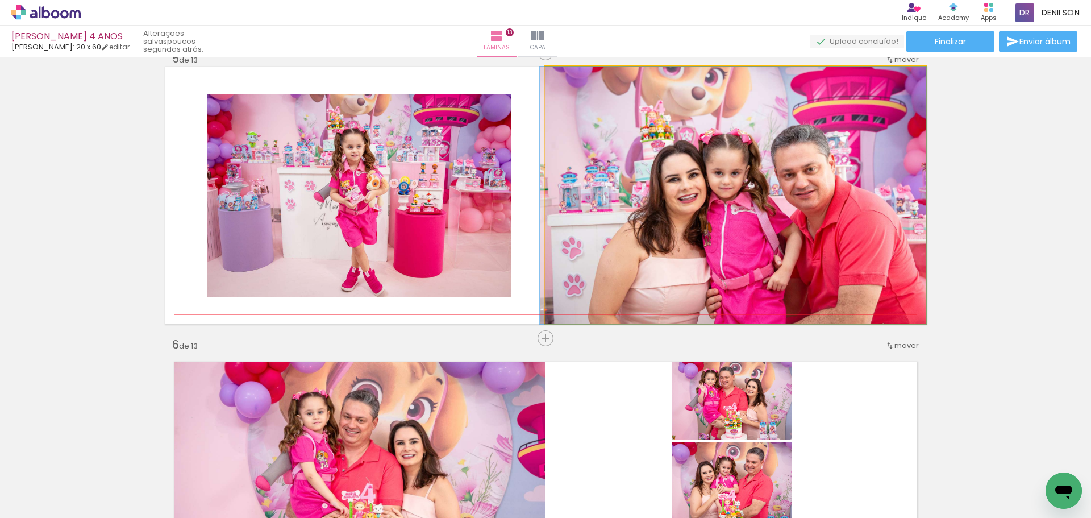
drag, startPoint x: 749, startPoint y: 229, endPoint x: 722, endPoint y: 223, distance: 27.3
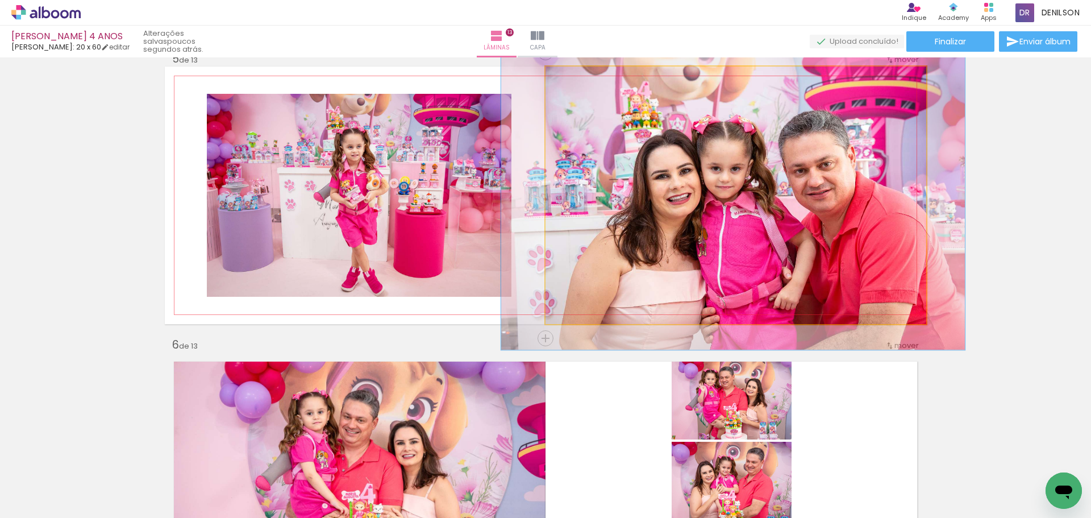
drag, startPoint x: 571, startPoint y: 78, endPoint x: 585, endPoint y: 85, distance: 15.0
click at [581, 82] on div at bounding box center [580, 78] width 10 height 10
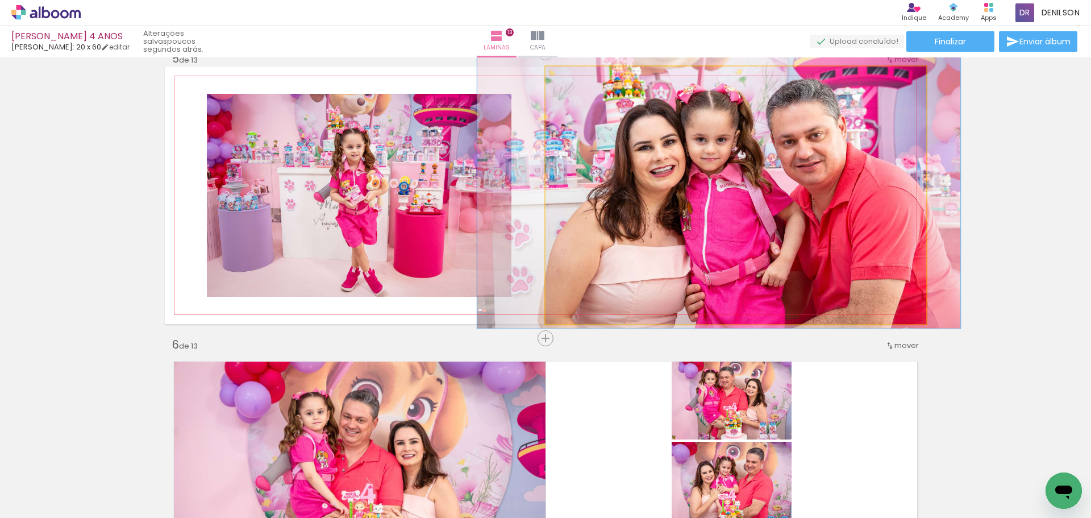
drag, startPoint x: 758, startPoint y: 189, endPoint x: 745, endPoint y: 166, distance: 26.2
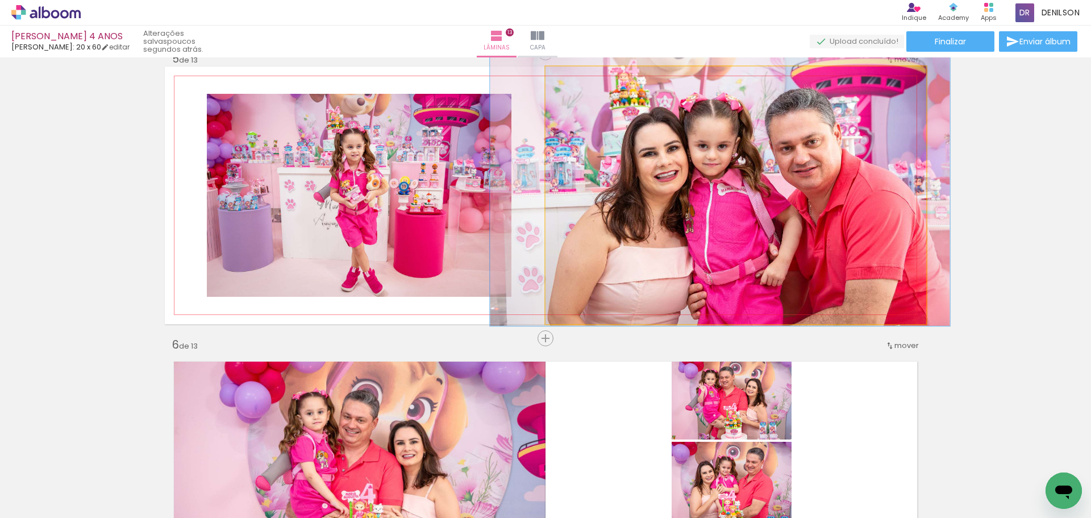
type paper-slider "119"
click at [576, 81] on div at bounding box center [581, 78] width 10 height 10
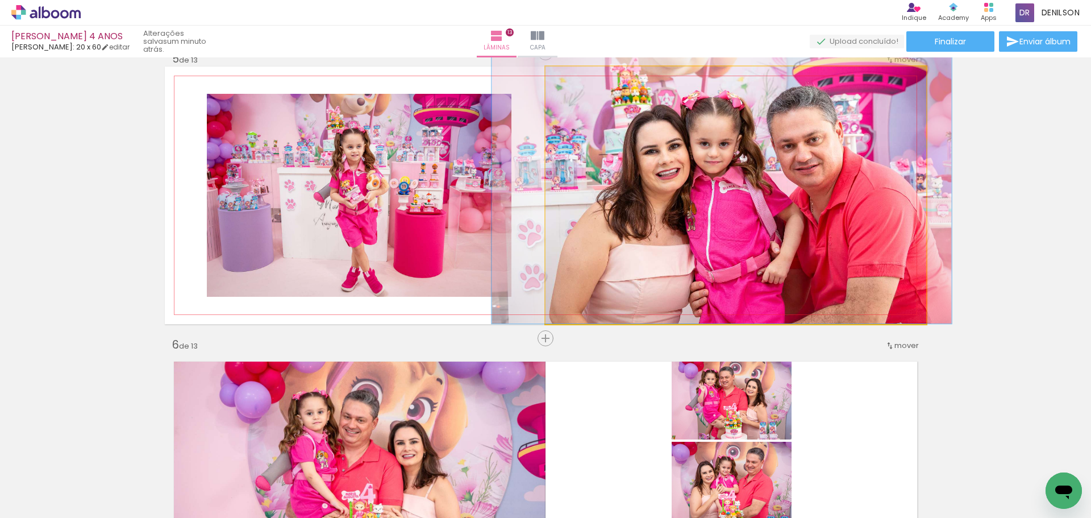
drag, startPoint x: 751, startPoint y: 190, endPoint x: 753, endPoint y: 177, distance: 13.2
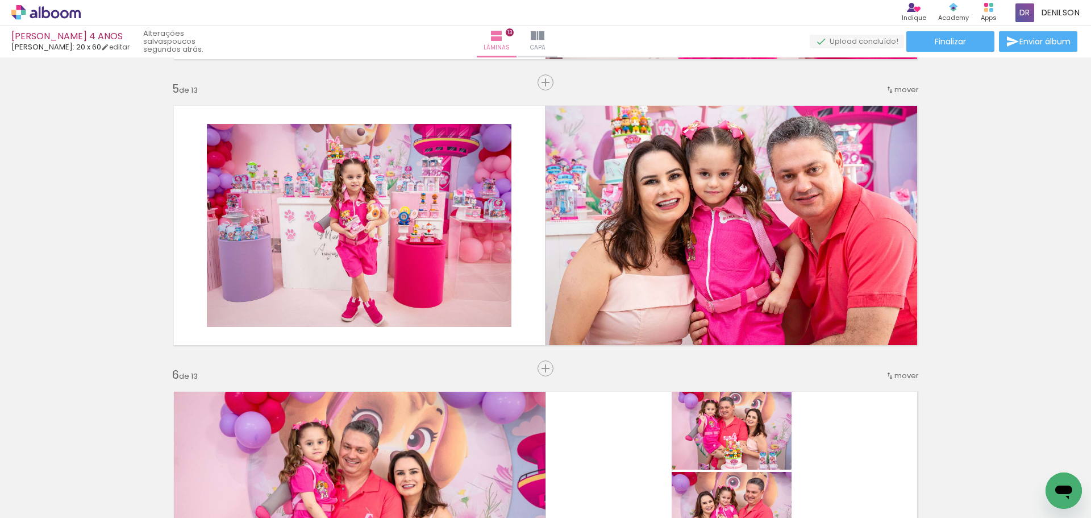
scroll to position [1211, 0]
